Goal: Check status: Check status

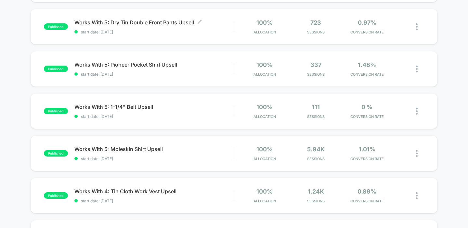
scroll to position [146, 0]
click at [214, 151] on span "Works With 5: Moleskin Shirt Upsell Click to edit experience details" at bounding box center [153, 149] width 159 height 6
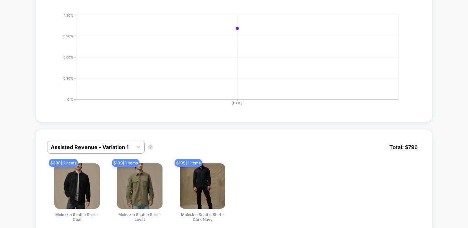
scroll to position [242, 0]
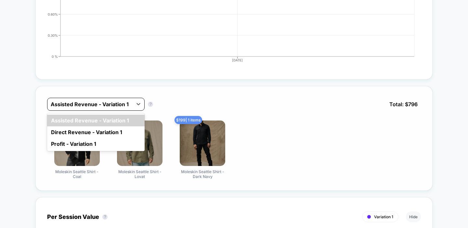
click at [113, 104] on div at bounding box center [90, 104] width 79 height 8
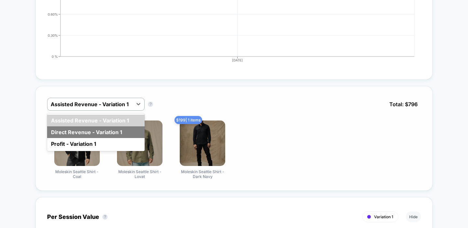
click at [102, 131] on div "Direct Revenue - Variation 1" at bounding box center [95, 132] width 97 height 12
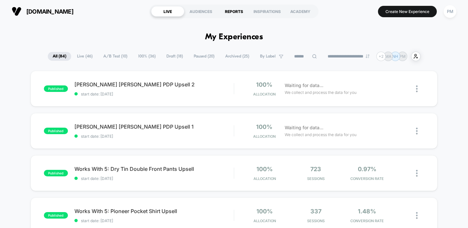
click at [230, 10] on div "REPORTS" at bounding box center [233, 11] width 33 height 10
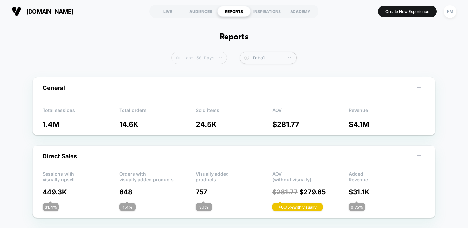
click at [202, 54] on span "Last 30 Days" at bounding box center [199, 58] width 56 height 12
select select "*"
select select "****"
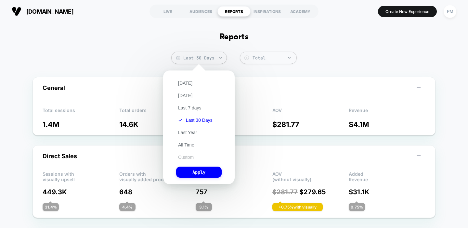
click at [186, 156] on button "Custom" at bounding box center [185, 157] width 19 height 6
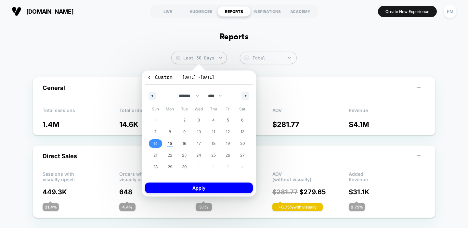
click at [160, 143] on span "14" at bounding box center [155, 143] width 15 height 8
click at [168, 143] on span "15" at bounding box center [170, 144] width 4 height 12
drag, startPoint x: 176, startPoint y: 190, endPoint x: 180, endPoint y: 181, distance: 10.5
click at [176, 190] on button "Apply" at bounding box center [199, 188] width 108 height 11
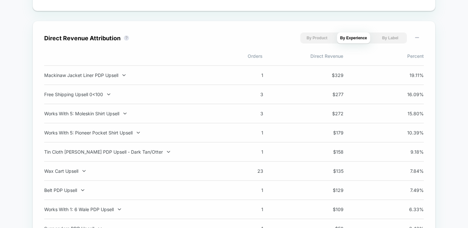
scroll to position [442, 0]
click at [107, 94] on icon at bounding box center [108, 93] width 5 height 5
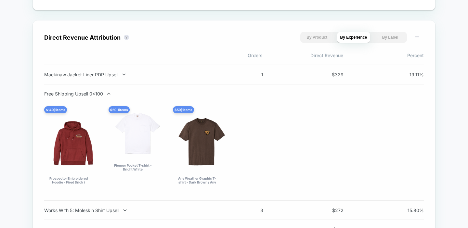
click at [107, 94] on icon at bounding box center [108, 93] width 5 height 5
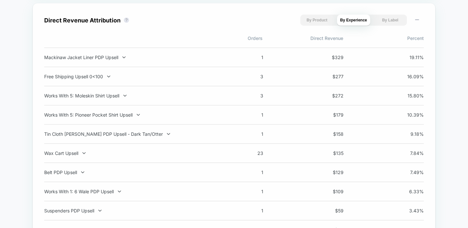
scroll to position [0, 0]
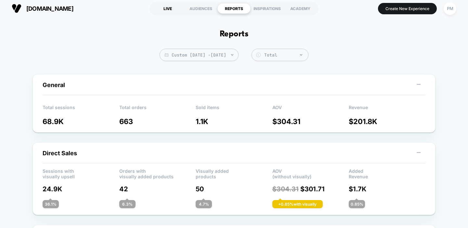
click at [166, 6] on div "LIVE" at bounding box center [167, 8] width 33 height 10
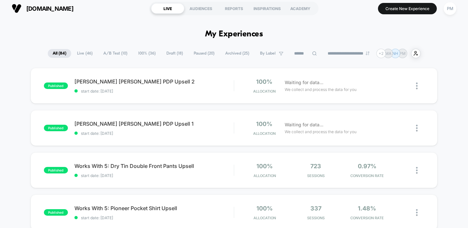
click at [112, 52] on span "A/B Test ( 10 )" at bounding box center [115, 53] width 34 height 9
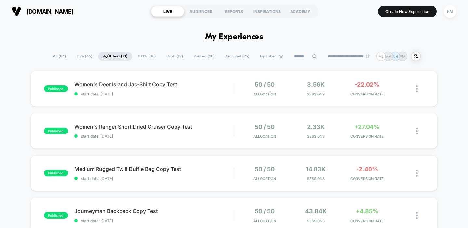
click at [83, 57] on span "Live ( 46 )" at bounding box center [84, 56] width 25 height 9
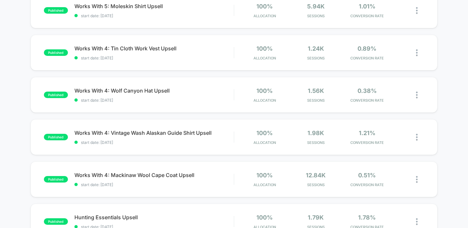
scroll to position [432, 0]
